Goal: Navigation & Orientation: Find specific page/section

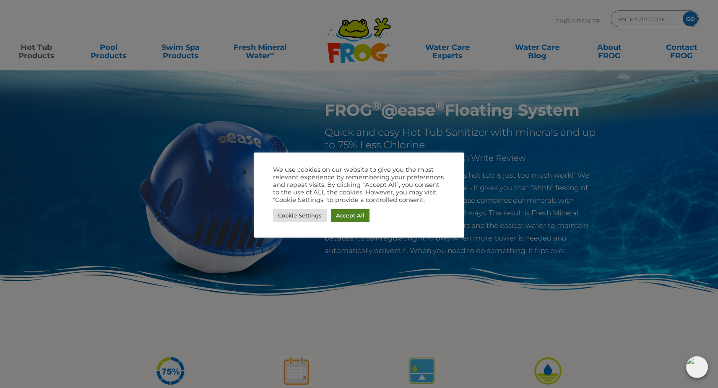
click at [339, 217] on link "Accept All" at bounding box center [350, 215] width 39 height 13
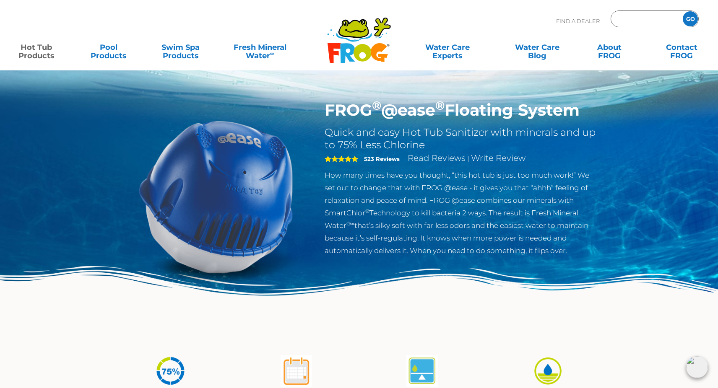
click at [631, 19] on input "Zip Code Form" at bounding box center [645, 19] width 57 height 12
type input "E"
type input "L9T7v"
click at [691, 16] on input "GO" at bounding box center [690, 18] width 15 height 15
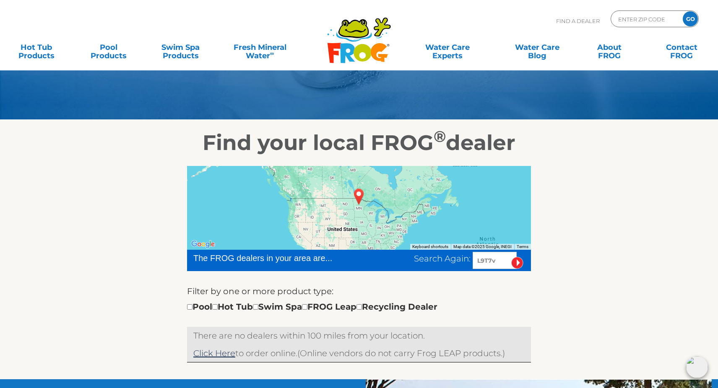
scroll to position [57, 0]
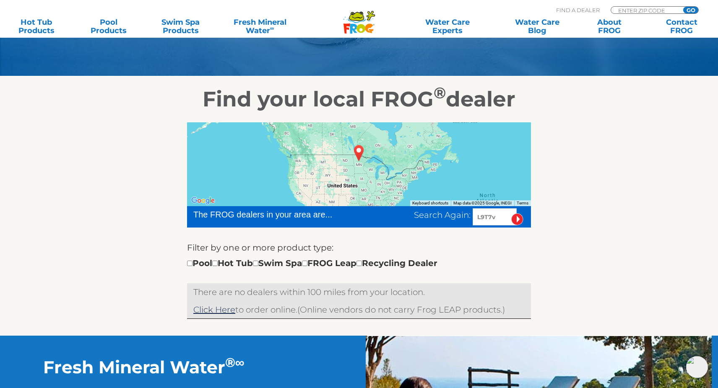
scroll to position [99, 0]
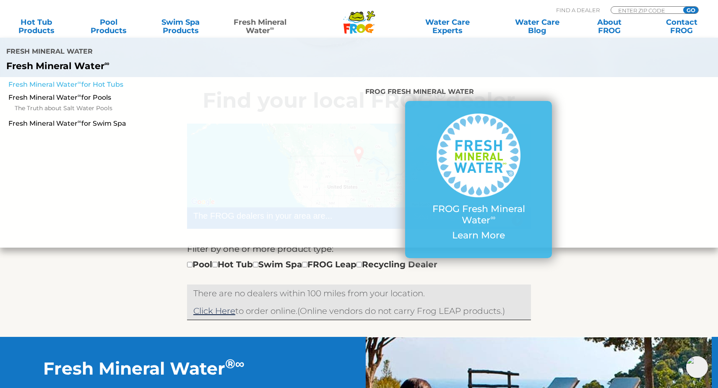
click at [87, 85] on link "Fresh Mineral Water ∞ for Hot Tubs" at bounding box center [123, 84] width 231 height 9
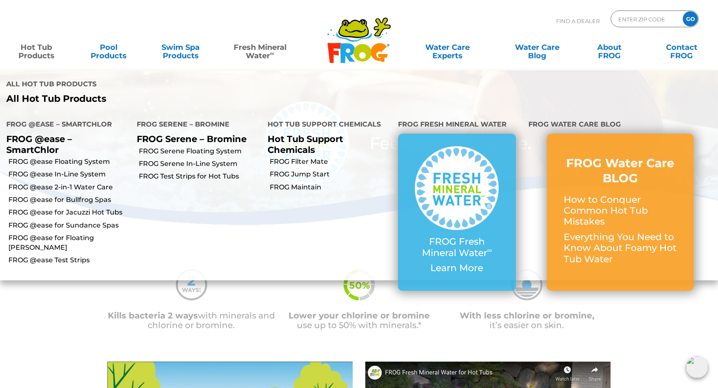
click at [26, 52] on link "Hot Tub Products" at bounding box center [36, 47] width 56 height 17
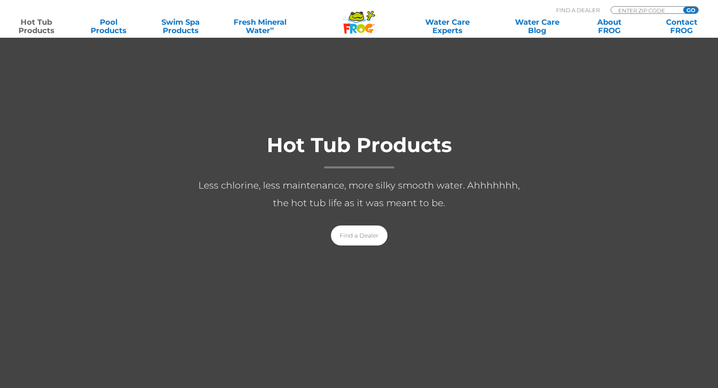
scroll to position [76, 0]
click at [354, 244] on link "Find a Dealer" at bounding box center [359, 236] width 57 height 20
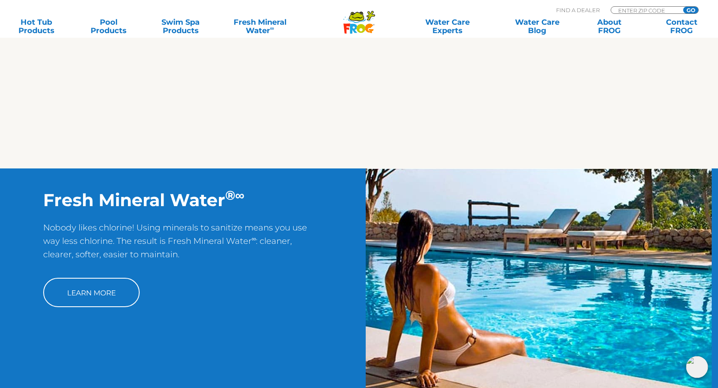
scroll to position [550, 0]
